Goal: Navigation & Orientation: Find specific page/section

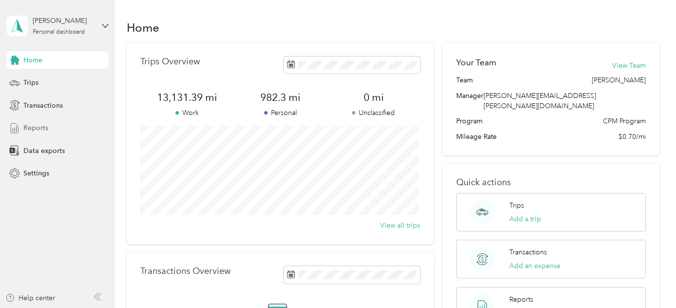
click at [54, 136] on div "Reports" at bounding box center [57, 128] width 102 height 18
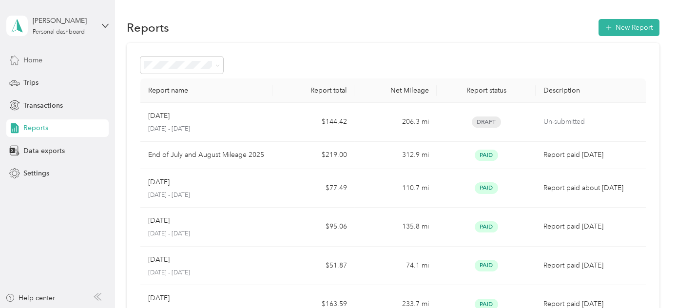
click at [22, 63] on div "Home" at bounding box center [57, 60] width 102 height 18
